Goal: Information Seeking & Learning: Learn about a topic

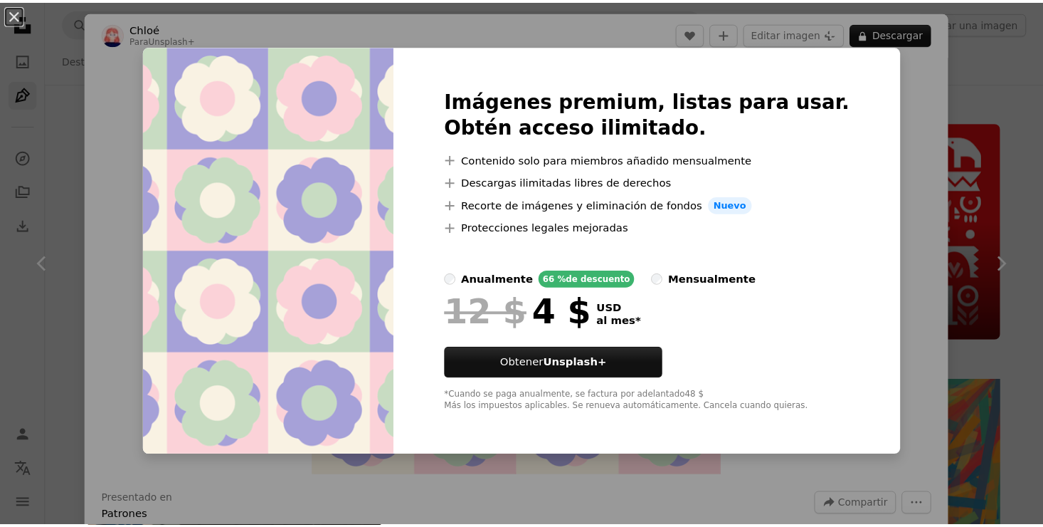
scroll to position [9612, 0]
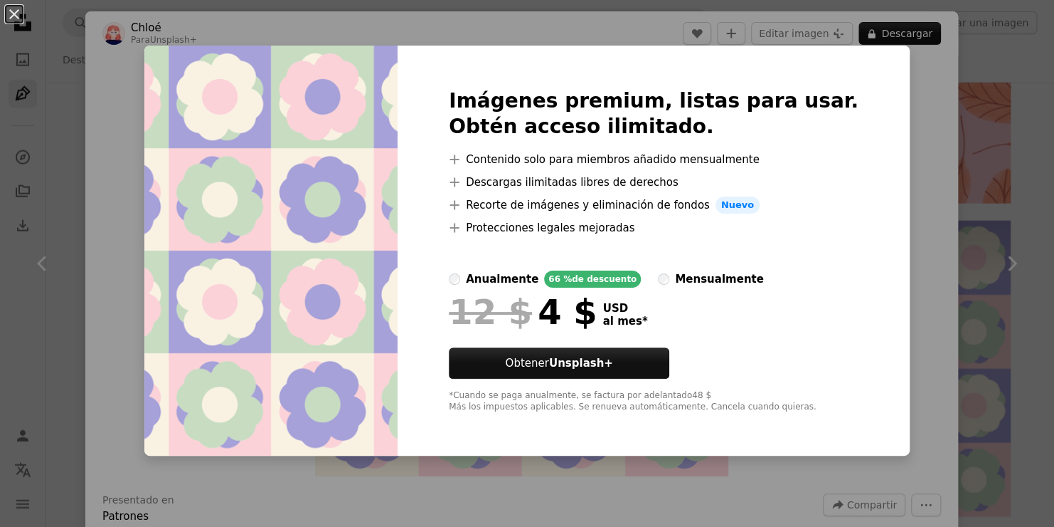
click at [739, 228] on li "A plus sign Protecciones legales mejoradas" at bounding box center [654, 227] width 410 height 17
click at [799, 346] on div at bounding box center [654, 338] width 410 height 17
click at [18, 18] on button "An X shape" at bounding box center [14, 14] width 17 height 17
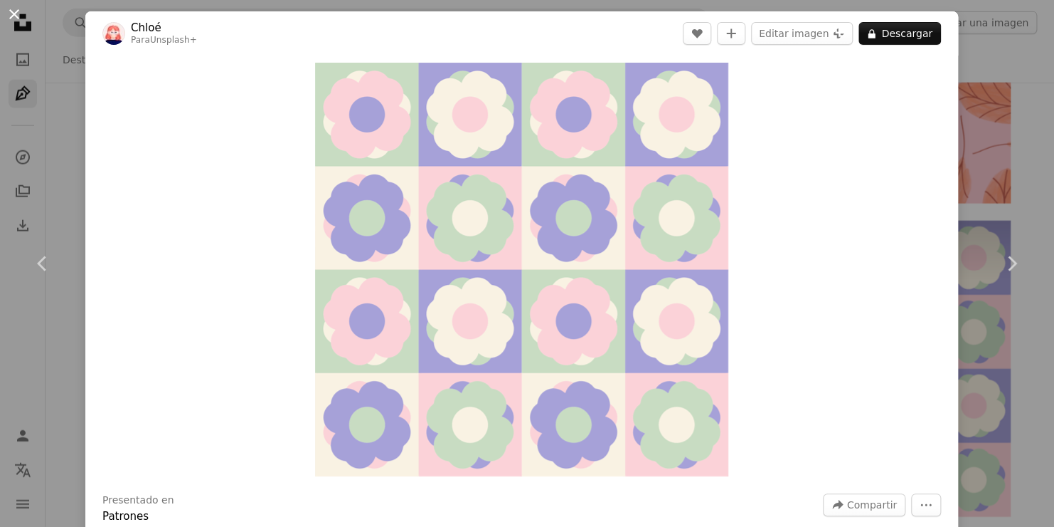
click at [11, 14] on button "An X shape" at bounding box center [14, 14] width 17 height 17
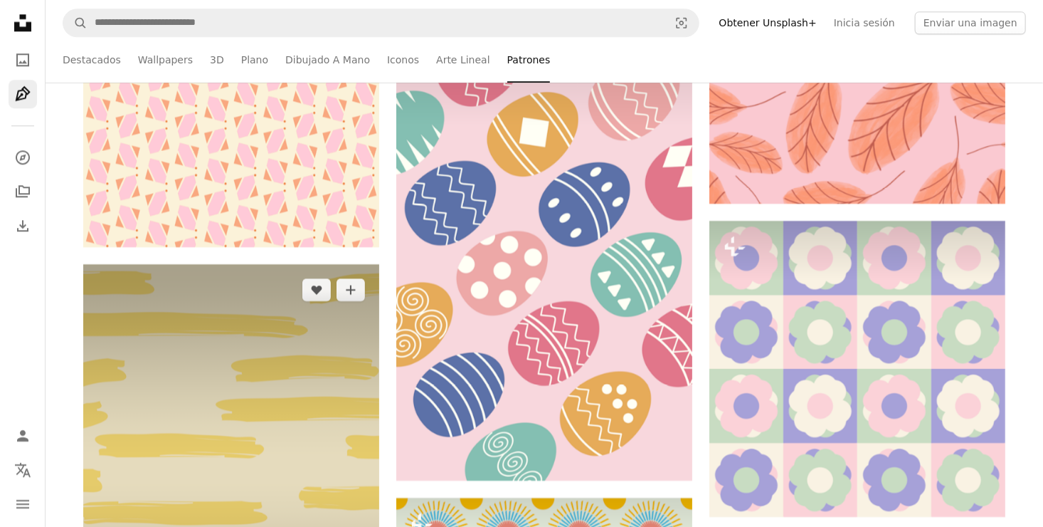
click at [268, 335] on img at bounding box center [231, 473] width 296 height 418
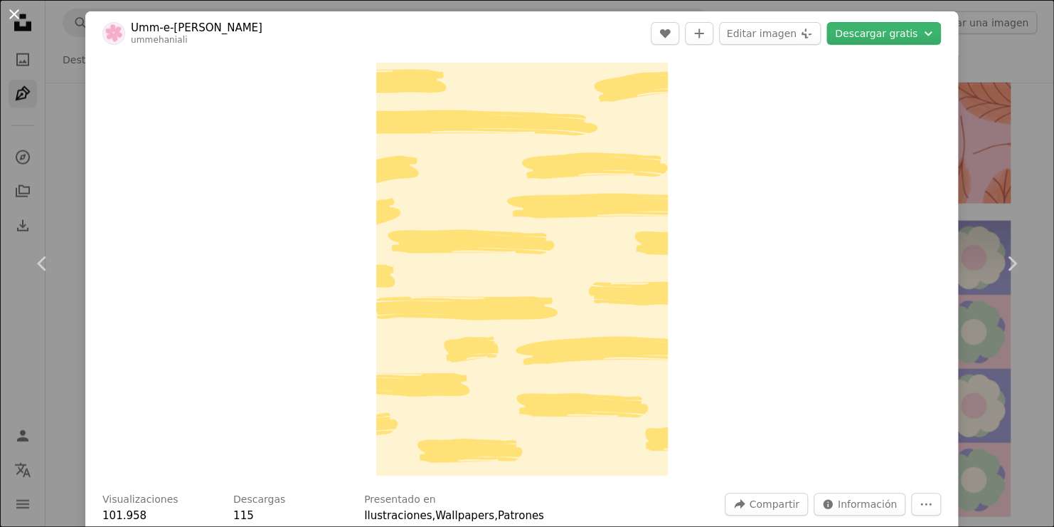
click at [17, 12] on button "An X shape" at bounding box center [14, 14] width 17 height 17
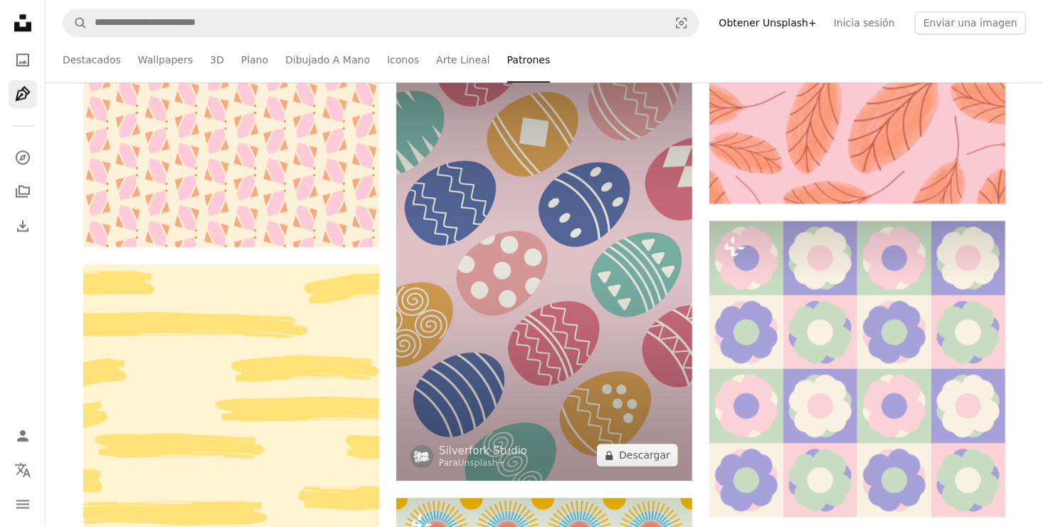
click at [586, 261] on img at bounding box center [544, 258] width 296 height 444
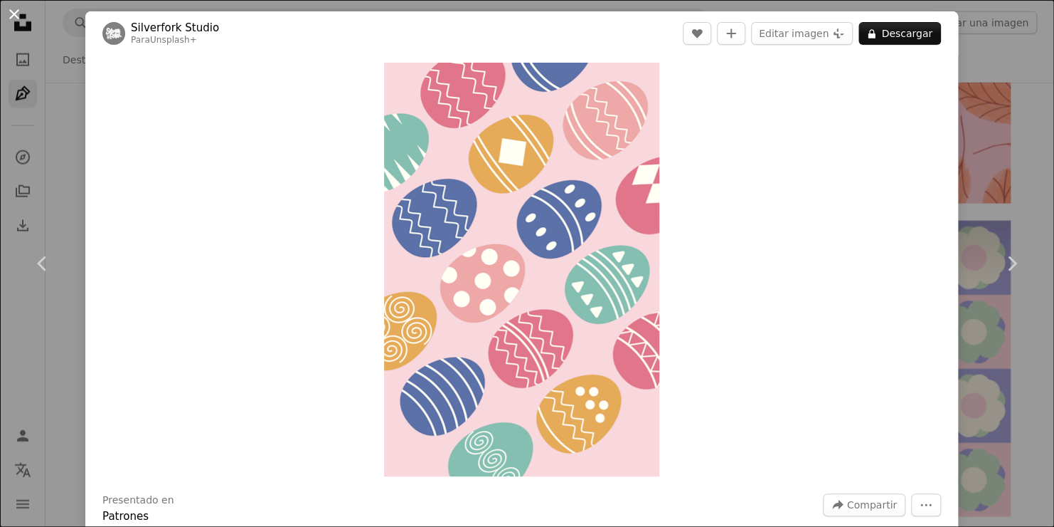
click at [15, 14] on button "An X shape" at bounding box center [14, 14] width 17 height 17
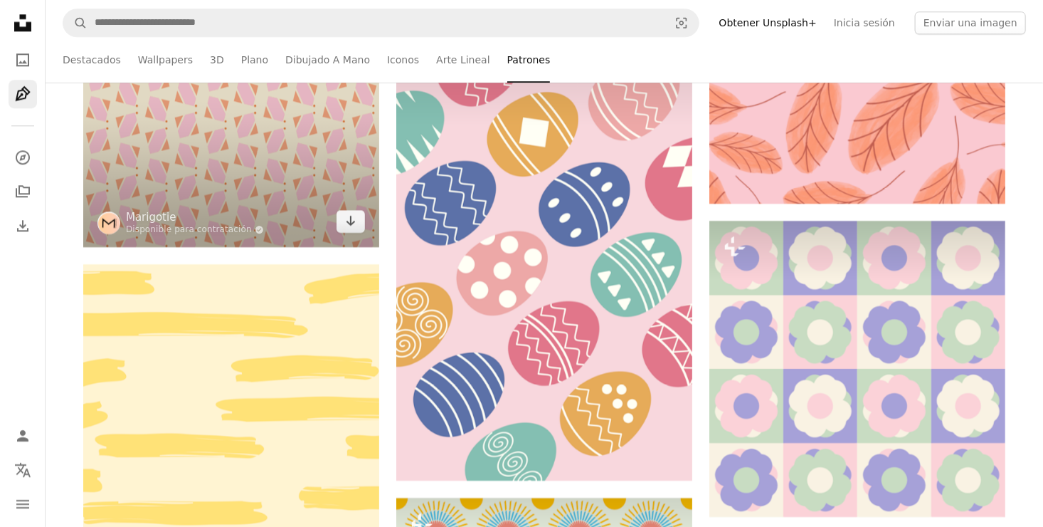
click at [131, 162] on img at bounding box center [231, 91] width 296 height 311
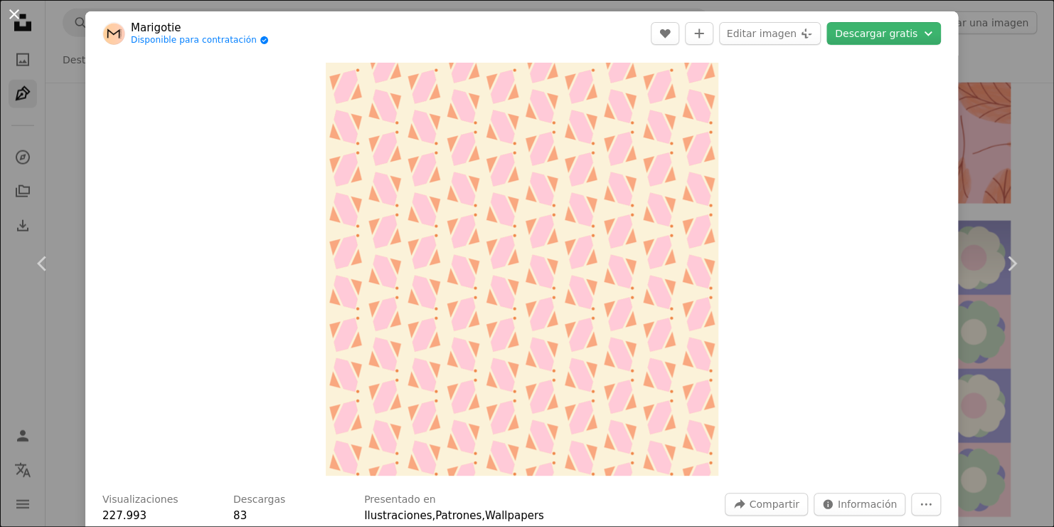
click at [11, 14] on button "An X shape" at bounding box center [14, 14] width 17 height 17
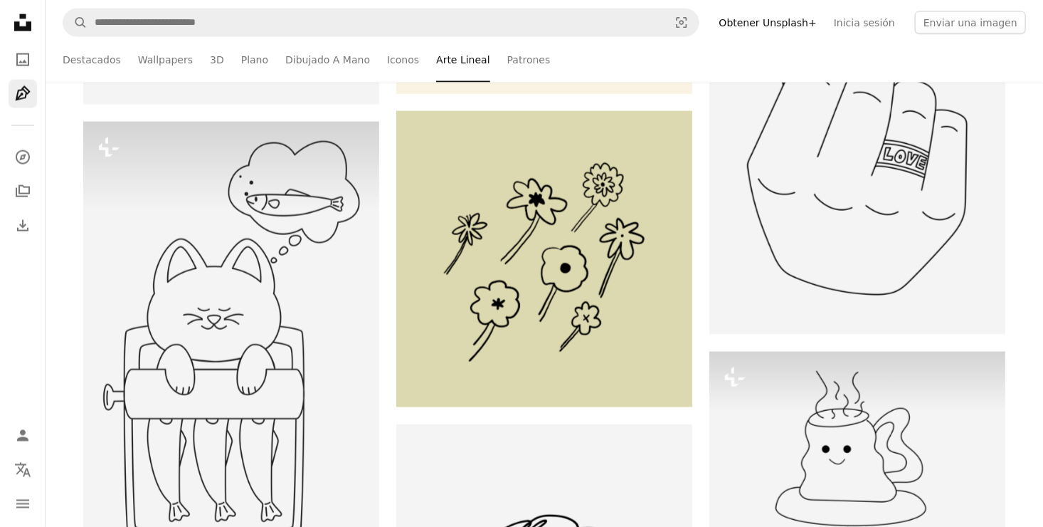
scroll to position [3729, 0]
